Goal: Task Accomplishment & Management: Complete application form

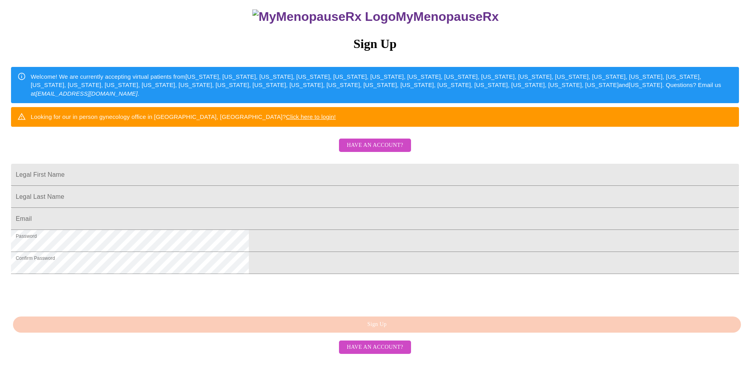
scroll to position [128, 0]
click at [523, 118] on div "MyMenopauseRx Sign Up Welcome! We are currently accepting virtual patients from…" at bounding box center [375, 145] width 744 height 447
click at [336, 113] on link "Click here to login!" at bounding box center [311, 116] width 50 height 7
click at [371, 164] on input "Legal First Name" at bounding box center [375, 175] width 728 height 22
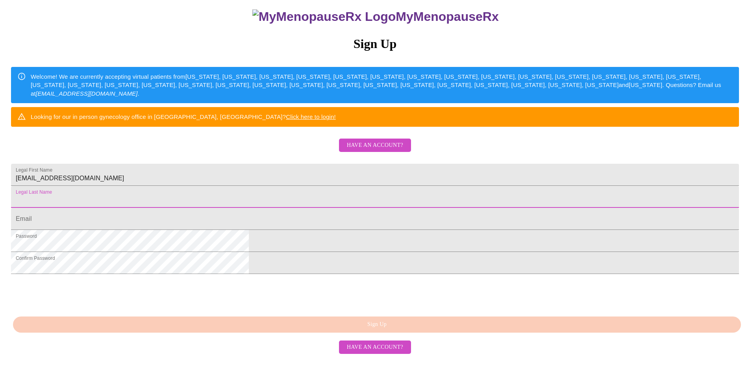
click at [359, 186] on input "Legal First Name" at bounding box center [375, 197] width 728 height 22
drag, startPoint x: 359, startPoint y: 178, endPoint x: 346, endPoint y: 171, distance: 15.2
click at [345, 186] on input "Legal First Name" at bounding box center [375, 197] width 728 height 22
click at [358, 164] on input "[EMAIL_ADDRESS][DOMAIN_NAME]" at bounding box center [375, 175] width 728 height 22
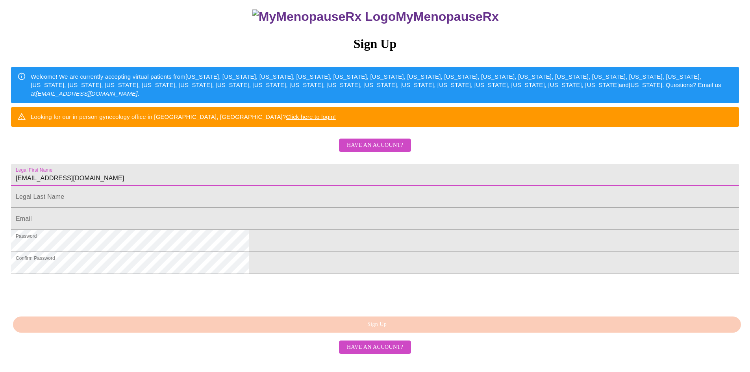
click at [358, 164] on input "[EMAIL_ADDRESS][DOMAIN_NAME]" at bounding box center [375, 175] width 728 height 22
type input "[PERSON_NAME]"
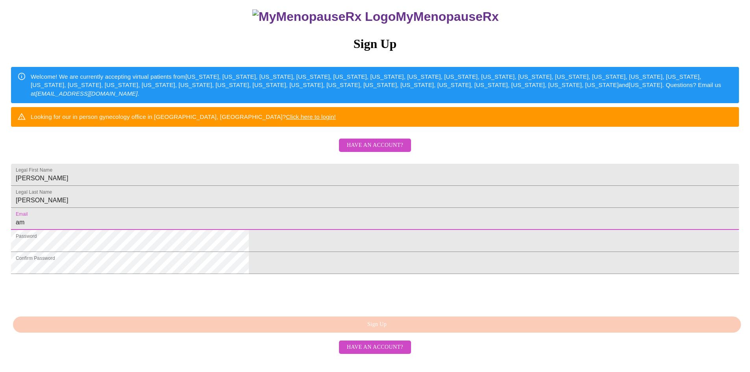
type input "[EMAIL_ADDRESS][DOMAIN_NAME]"
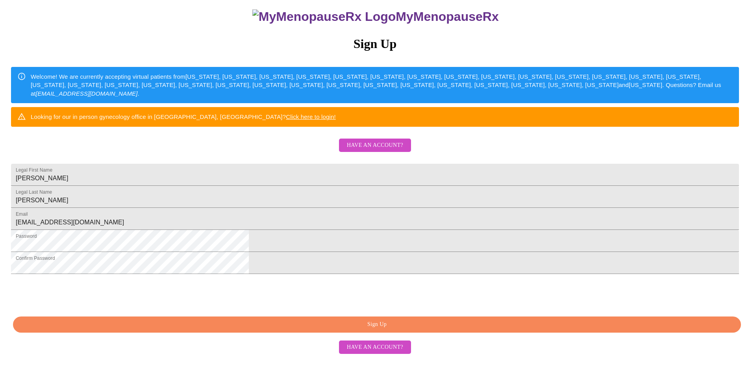
click at [398, 330] on span "Sign Up" at bounding box center [377, 325] width 710 height 10
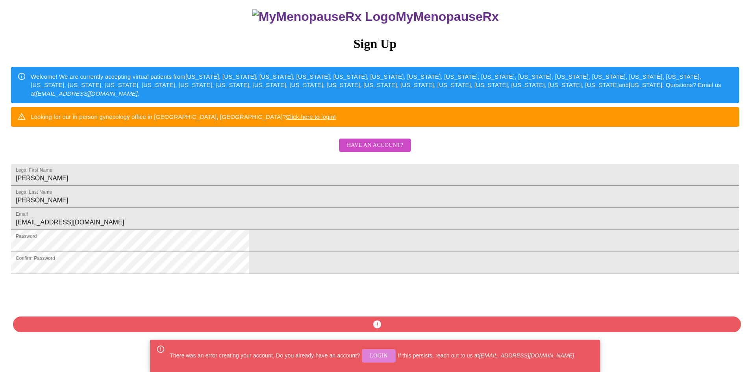
click at [374, 357] on span "Login" at bounding box center [379, 356] width 18 height 10
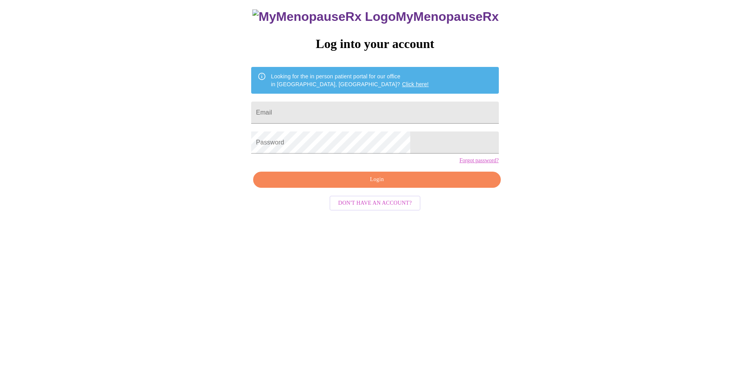
scroll to position [8, 0]
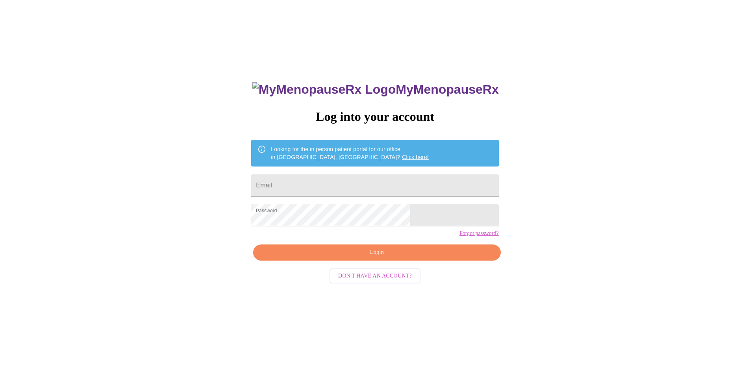
click at [340, 179] on input "Email" at bounding box center [374, 185] width 247 height 22
type input "[EMAIL_ADDRESS][DOMAIN_NAME]"
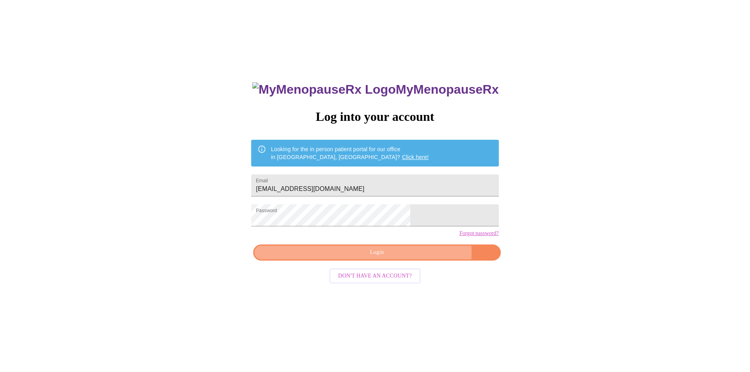
click at [407, 258] on span "Login" at bounding box center [376, 253] width 229 height 10
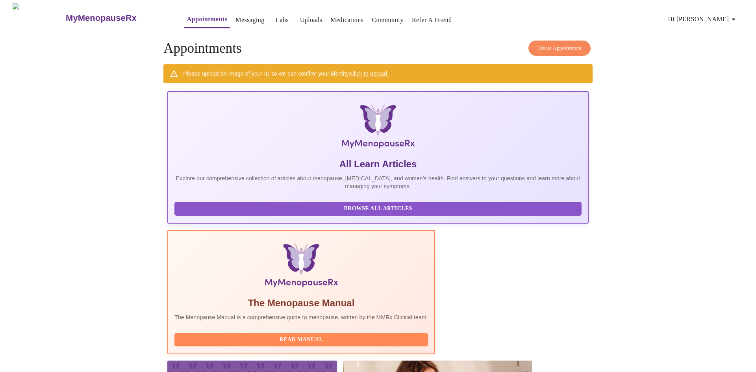
drag, startPoint x: 637, startPoint y: 72, endPoint x: 619, endPoint y: 67, distance: 18.8
drag, startPoint x: 619, startPoint y: 67, endPoint x: 733, endPoint y: 19, distance: 124.4
click at [733, 19] on icon "button" at bounding box center [733, 19] width 9 height 9
click at [669, 80] on div at bounding box center [378, 186] width 756 height 372
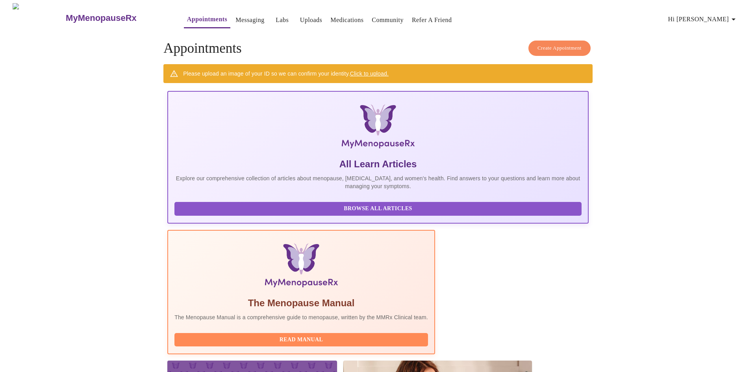
drag, startPoint x: 521, startPoint y: 76, endPoint x: 527, endPoint y: 79, distance: 7.2
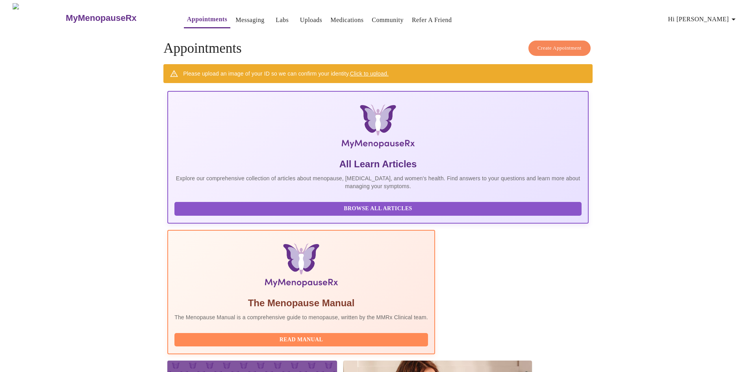
drag, startPoint x: 527, startPoint y: 79, endPoint x: 493, endPoint y: 24, distance: 65.3
click at [493, 24] on span "Appointments Messaging Labs Uploads Medications Community Refer a Friend Hi [PE…" at bounding box center [455, 17] width 575 height 21
click at [356, 41] on h4 "Create Appointment Appointments" at bounding box center [377, 49] width 429 height 16
click at [322, 41] on h4 "Create Appointment Appointments" at bounding box center [377, 49] width 429 height 16
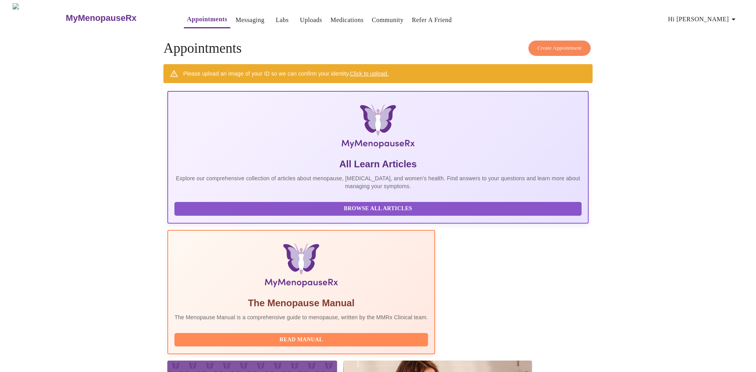
click at [304, 41] on h4 "Create Appointment Appointments" at bounding box center [377, 49] width 429 height 16
click at [305, 41] on h4 "Create Appointment Appointments" at bounding box center [377, 49] width 429 height 16
click at [236, 17] on link "Messaging" at bounding box center [250, 20] width 29 height 11
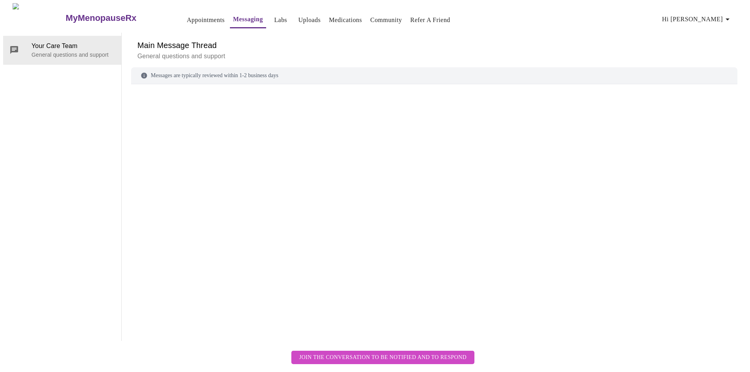
scroll to position [30, 0]
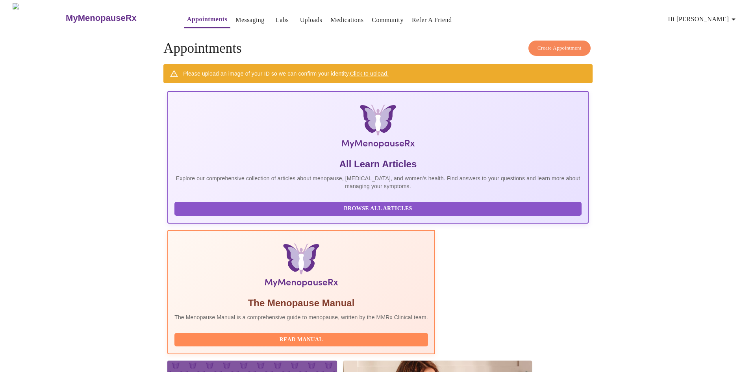
click at [273, 15] on span "Labs" at bounding box center [282, 20] width 19 height 11
click at [236, 18] on link "Messaging" at bounding box center [250, 20] width 29 height 11
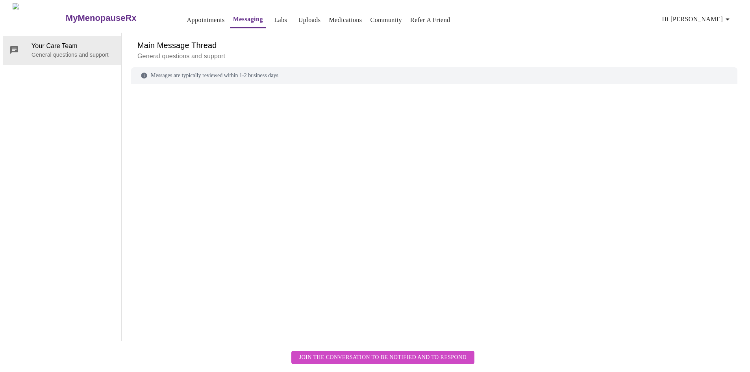
scroll to position [30, 0]
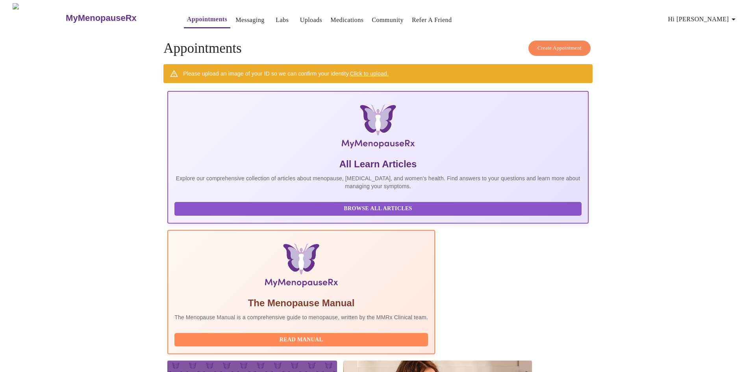
click at [335, 15] on link "Medications" at bounding box center [346, 20] width 33 height 11
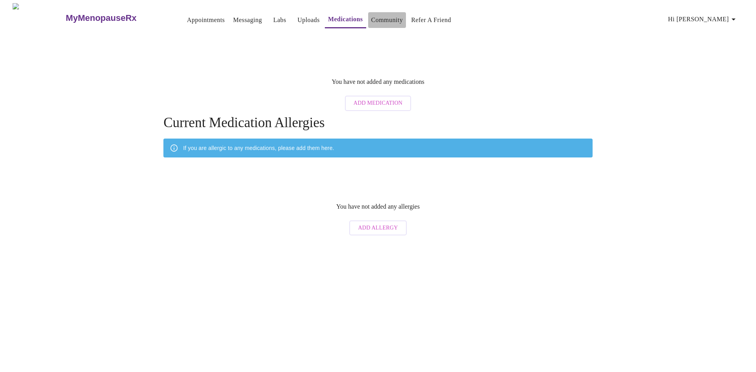
click at [374, 19] on link "Community" at bounding box center [387, 20] width 32 height 11
click at [233, 18] on link "Messaging" at bounding box center [247, 20] width 29 height 11
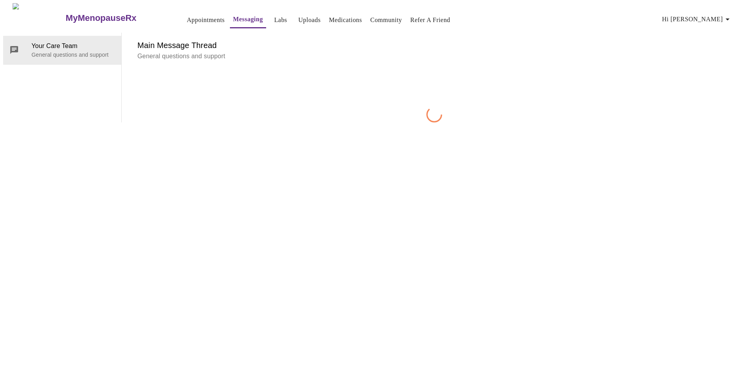
scroll to position [30, 0]
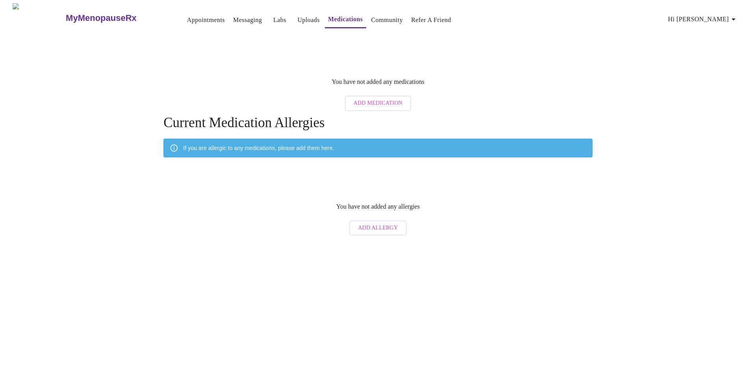
click at [531, 84] on div "You have not added any medications Add Medication" at bounding box center [377, 93] width 429 height 43
click at [295, 75] on div "You have not added any medications Add Medication" at bounding box center [377, 93] width 429 height 43
click at [241, 65] on div "MyMenopauseRx Appointments Messaging Labs Uploads Medications Community Refer a…" at bounding box center [378, 121] width 750 height 236
click at [233, 15] on link "Messaging" at bounding box center [247, 20] width 29 height 11
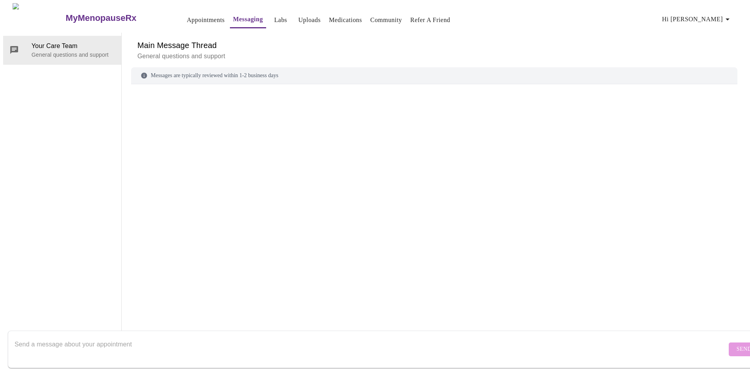
click at [187, 18] on link "Appointments" at bounding box center [206, 20] width 38 height 11
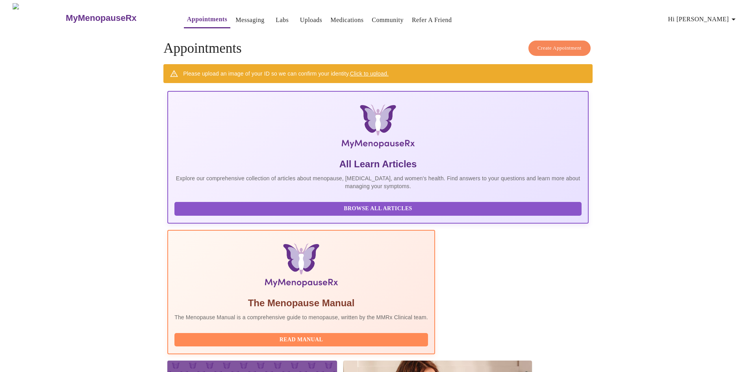
click at [236, 22] on link "Messaging" at bounding box center [250, 20] width 29 height 11
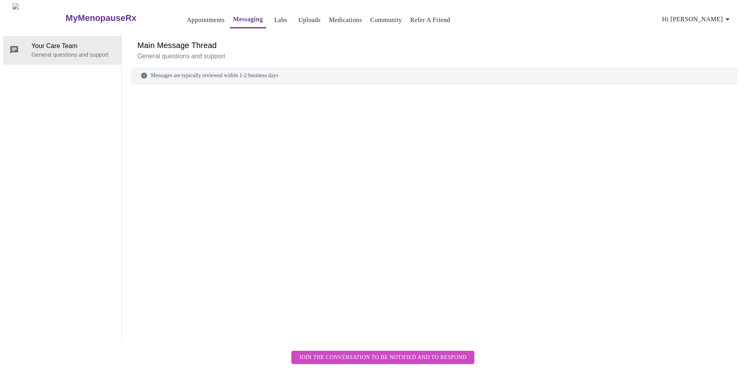
scroll to position [30, 0]
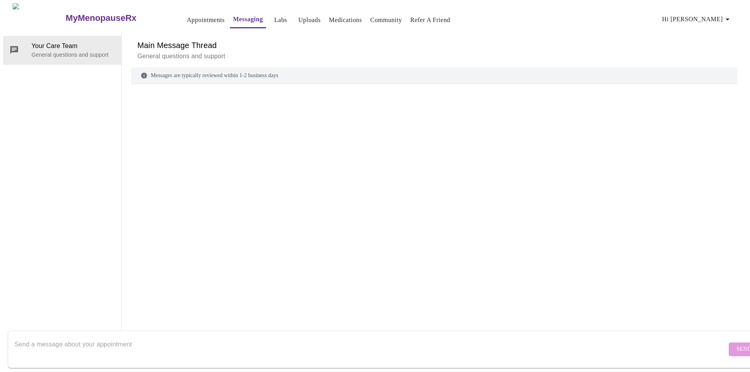
click at [296, 156] on div at bounding box center [434, 202] width 607 height 216
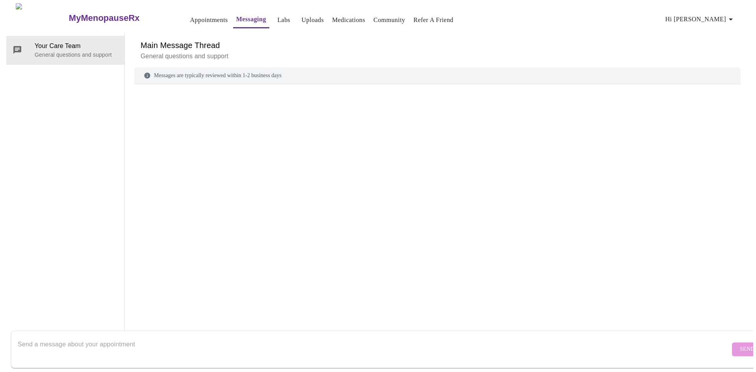
scroll to position [0, 0]
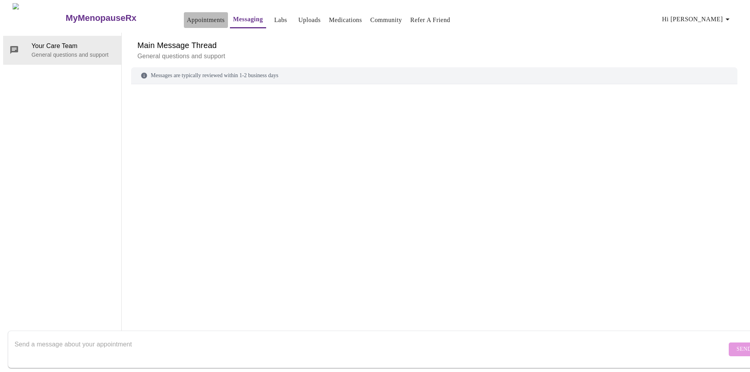
click at [187, 22] on link "Appointments" at bounding box center [206, 20] width 38 height 11
